Goal: Information Seeking & Learning: Learn about a topic

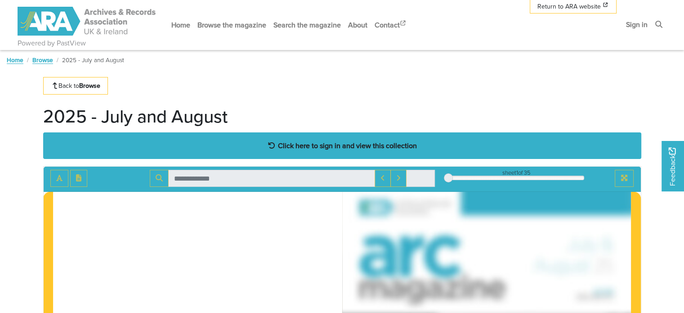
click at [321, 144] on strong "Click here to sign in and view this collection" at bounding box center [347, 145] width 139 height 10
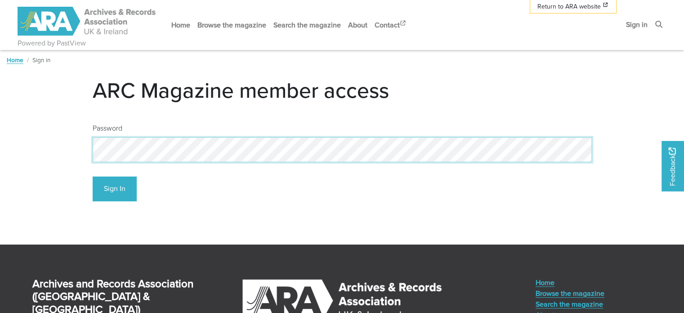
click at [93, 176] on button "Sign In" at bounding box center [115, 188] width 44 height 25
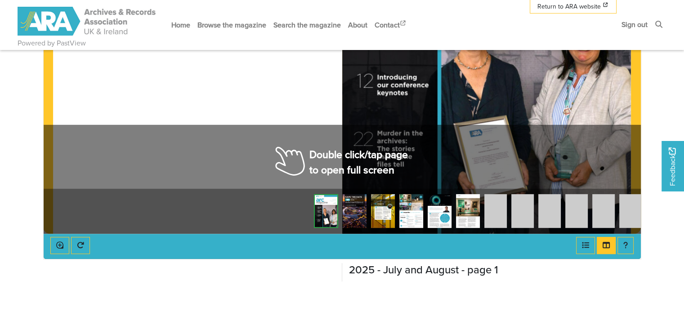
scroll to position [360, 0]
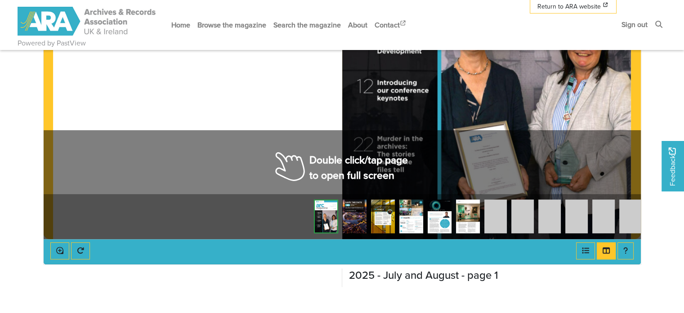
click at [387, 160] on div at bounding box center [486, 34] width 289 height 409
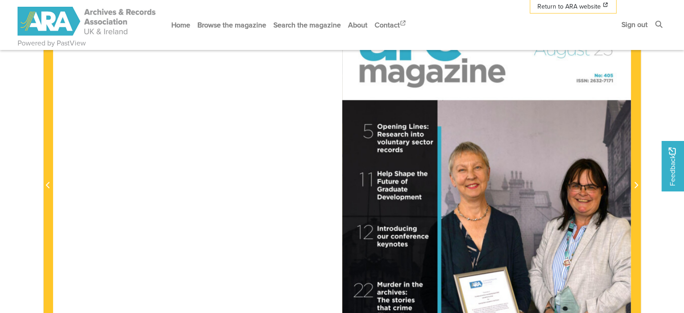
scroll to position [225, 0]
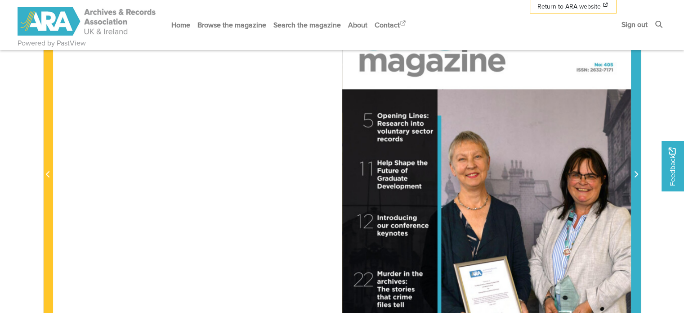
click at [637, 174] on icon "Next Page" at bounding box center [637, 174] width 4 height 6
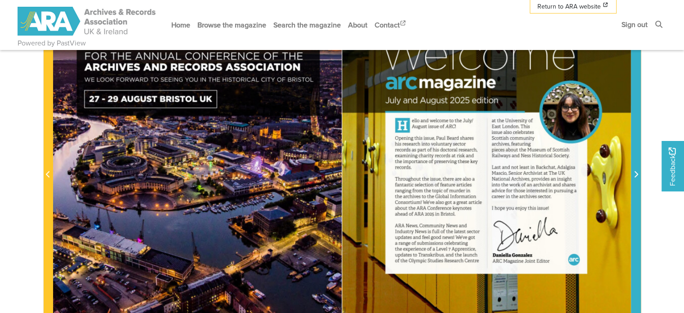
click at [636, 174] on icon "Next Page" at bounding box center [636, 173] width 4 height 7
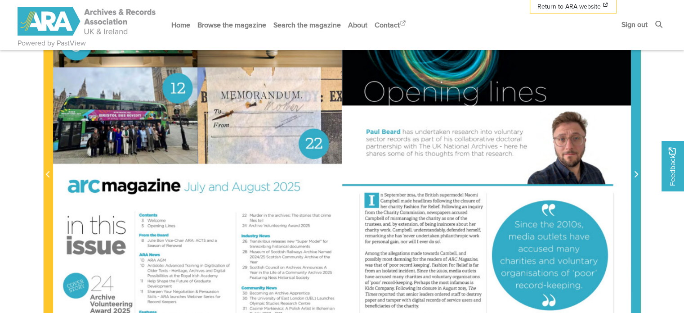
click at [636, 174] on icon "Next Page" at bounding box center [636, 173] width 4 height 7
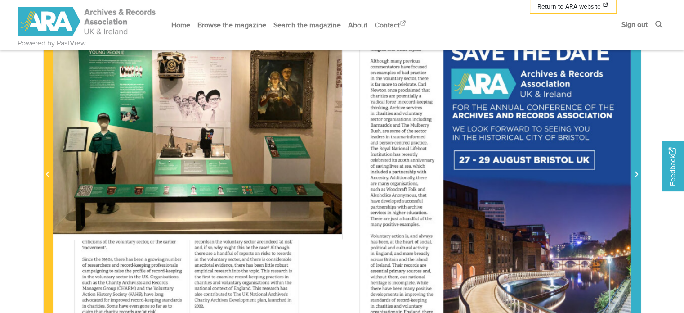
click at [637, 175] on icon "Next Page" at bounding box center [636, 173] width 4 height 7
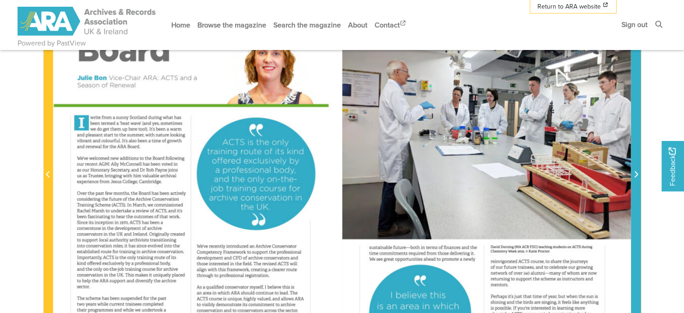
click at [637, 175] on icon "Next Page" at bounding box center [636, 173] width 4 height 7
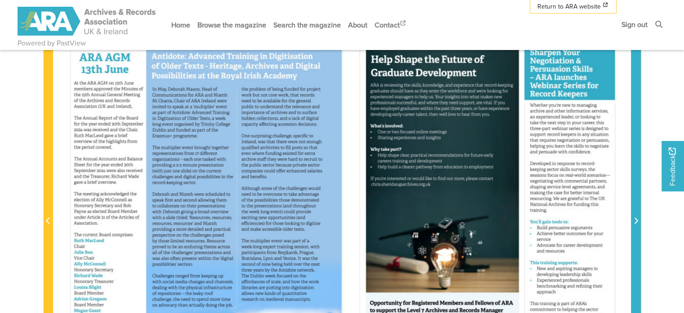
scroll to position [180, 0]
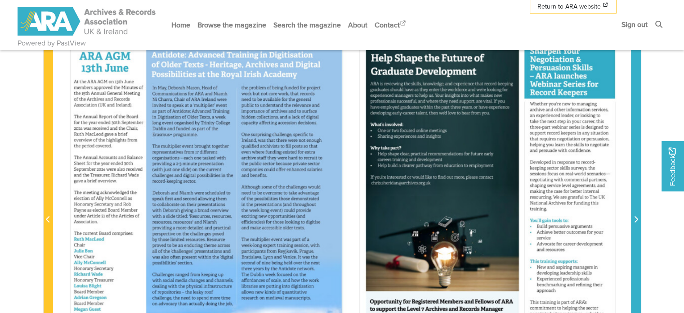
click at [635, 219] on icon "Next Page" at bounding box center [636, 218] width 4 height 7
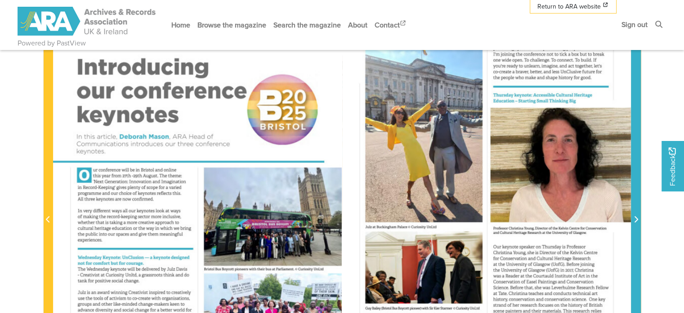
click at [634, 218] on icon "Next Page" at bounding box center [636, 218] width 4 height 7
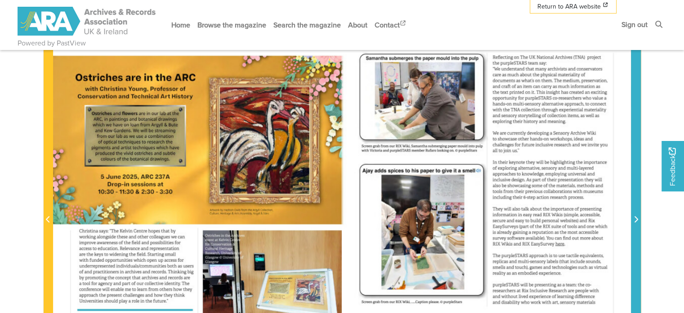
click at [634, 217] on icon "Next Page" at bounding box center [636, 218] width 4 height 7
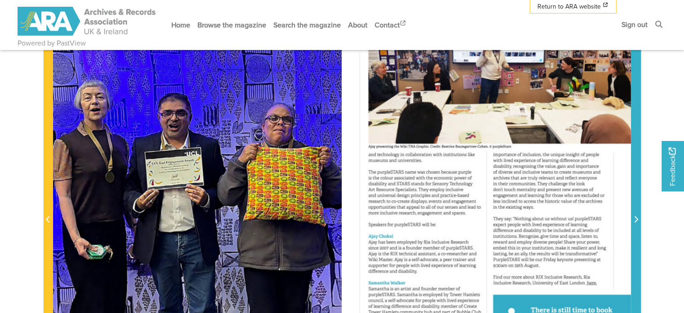
click at [634, 217] on icon "Next Page" at bounding box center [636, 218] width 4 height 7
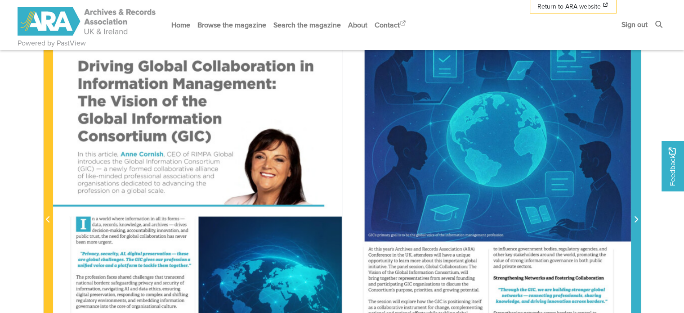
click at [634, 217] on icon "Next Page" at bounding box center [636, 218] width 4 height 7
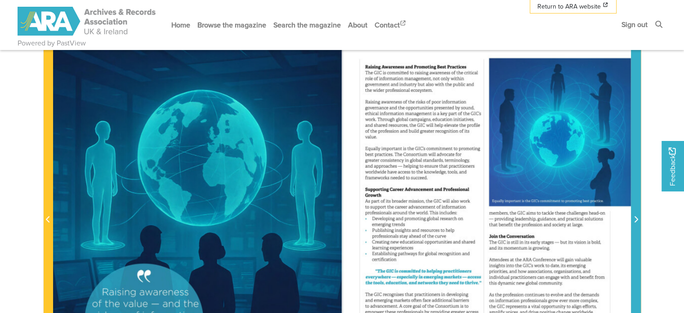
click at [634, 217] on icon "Next Page" at bounding box center [636, 218] width 4 height 7
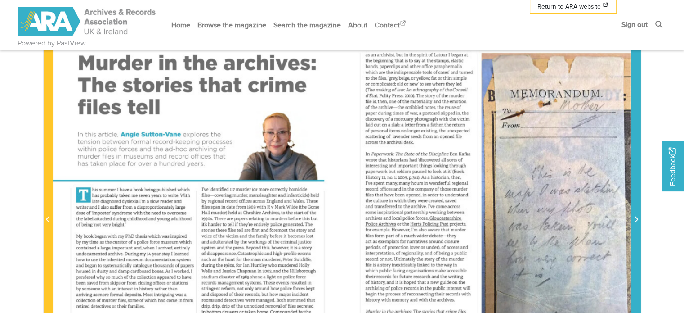
click at [634, 217] on icon "Next Page" at bounding box center [636, 218] width 4 height 7
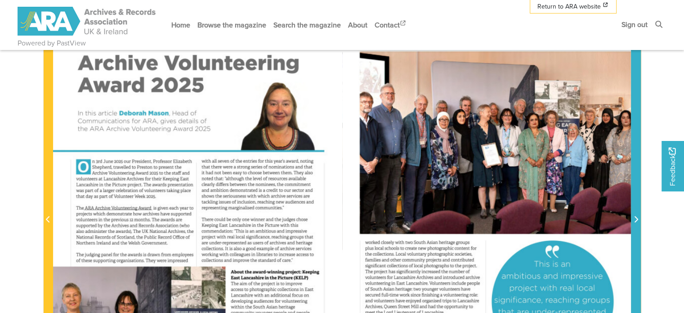
click at [634, 217] on icon "Next Page" at bounding box center [636, 218] width 4 height 7
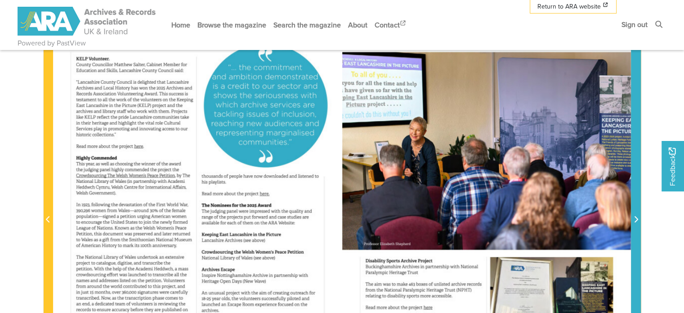
click at [634, 217] on icon "Next Page" at bounding box center [636, 218] width 4 height 7
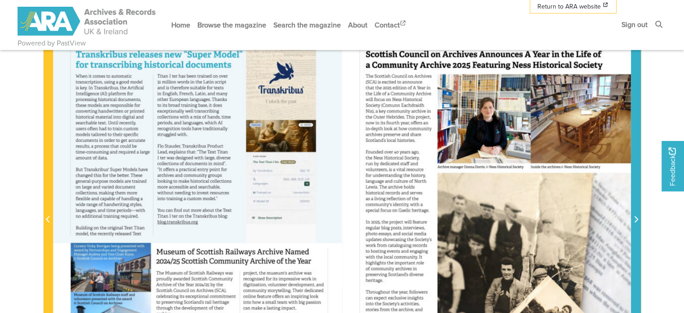
click at [634, 217] on icon "Next Page" at bounding box center [636, 218] width 4 height 7
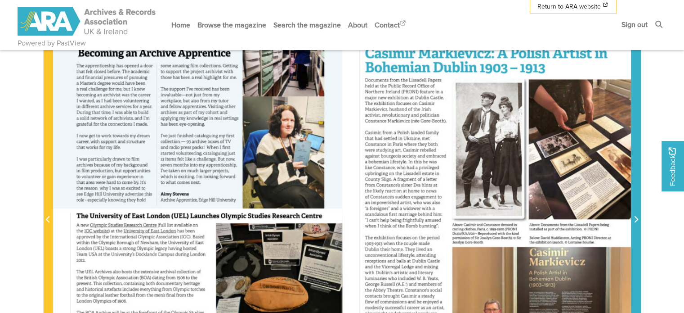
click at [634, 217] on icon "Next Page" at bounding box center [636, 218] width 4 height 7
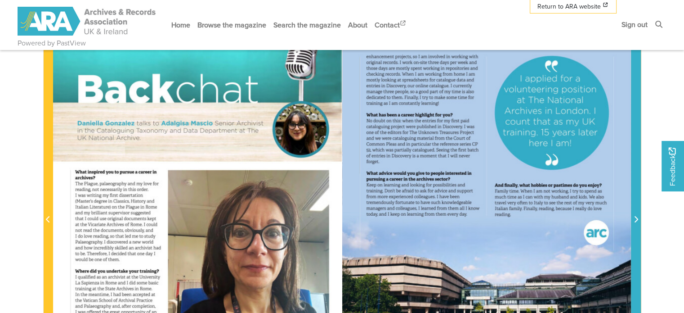
click at [634, 217] on icon "Next Page" at bounding box center [636, 218] width 4 height 7
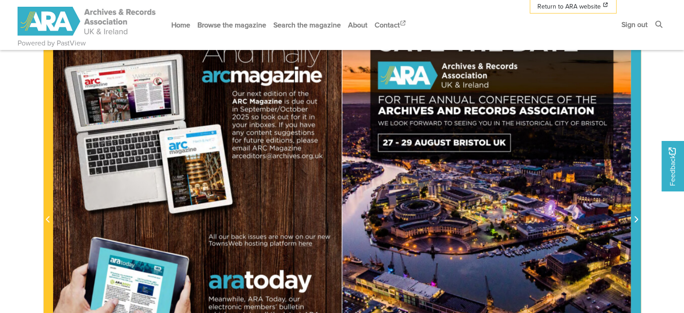
click at [634, 217] on icon "Next Page" at bounding box center [636, 218] width 4 height 7
